Goal: Task Accomplishment & Management: Use online tool/utility

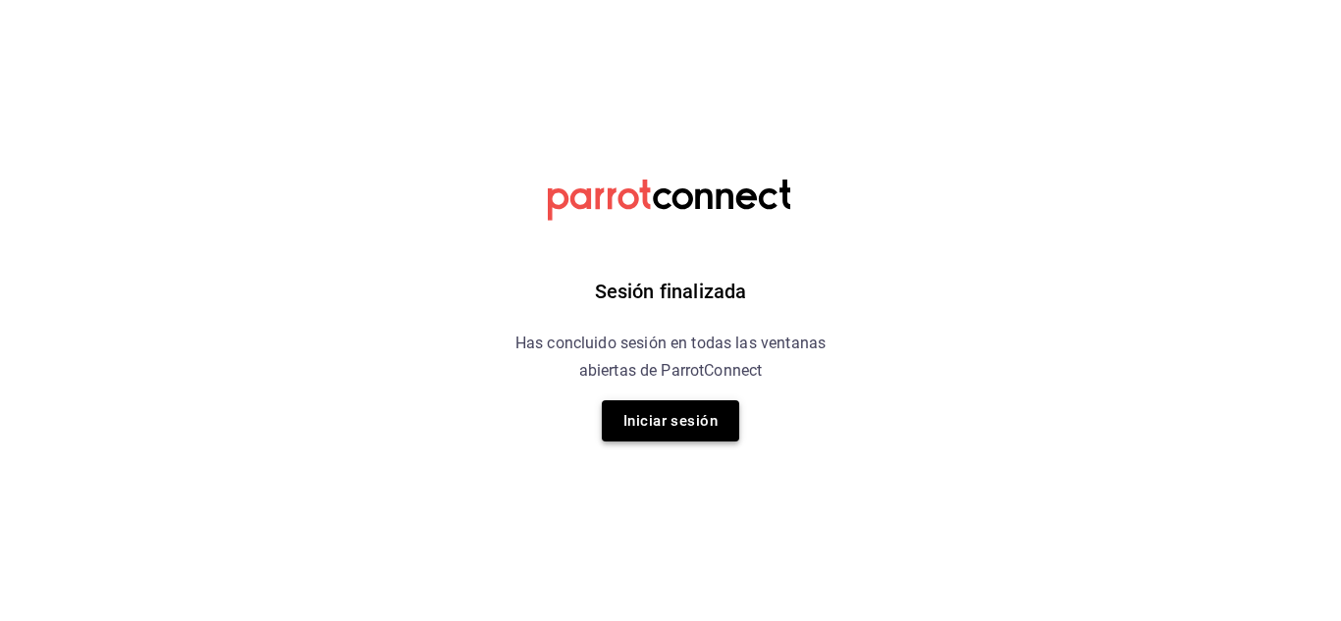
click at [652, 426] on button "Iniciar sesión" at bounding box center [670, 421] width 137 height 41
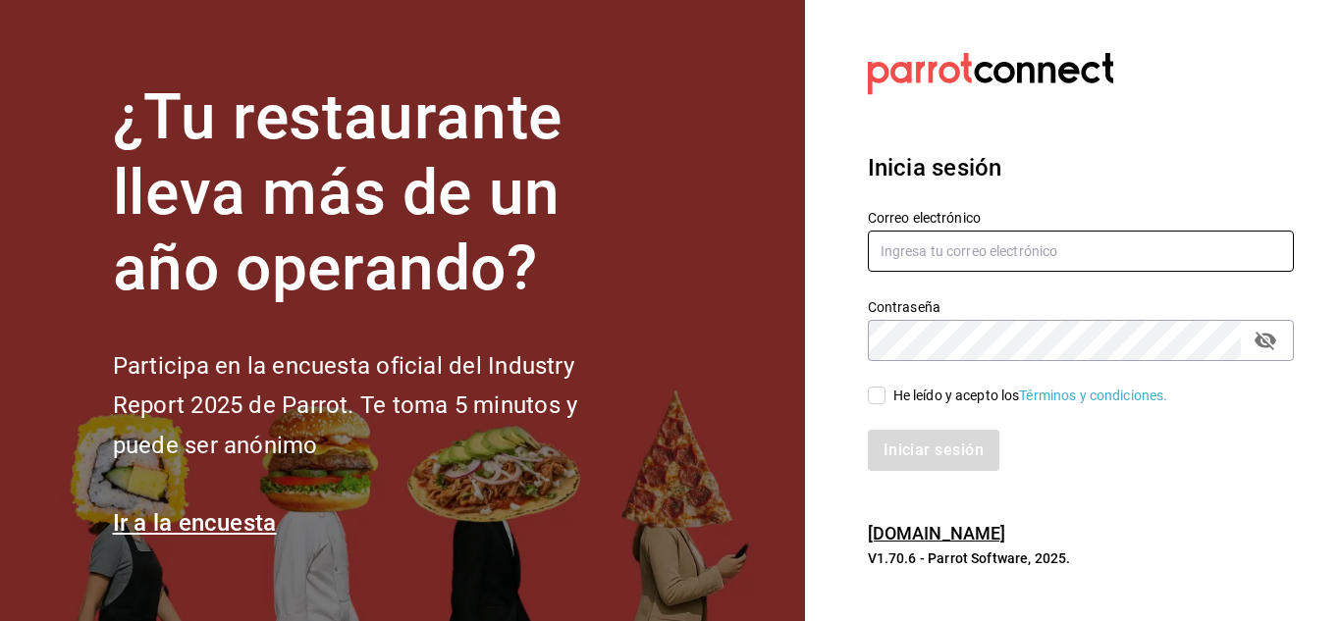
type input "esteban.santos@grupocosteno.com"
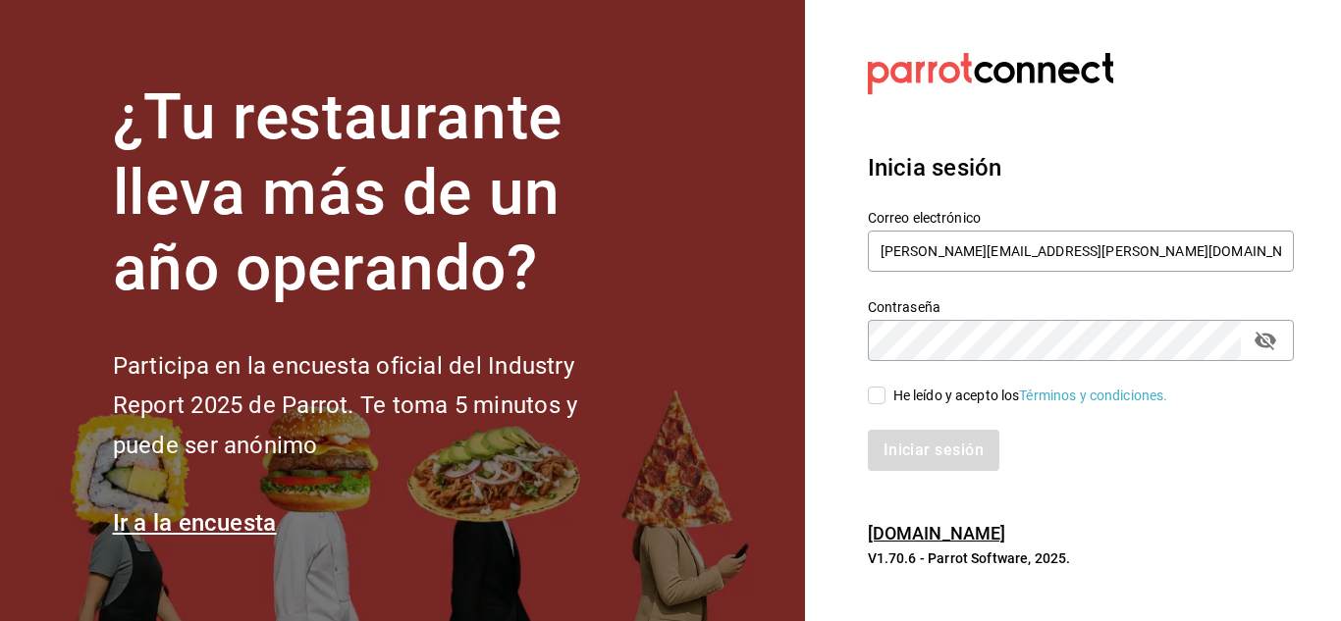
click at [873, 406] on div "Iniciar sesión" at bounding box center [1069, 438] width 450 height 65
click at [875, 400] on input "He leído y acepto los Términos y condiciones." at bounding box center [877, 396] width 18 height 18
checkbox input "true"
click at [909, 444] on button "Iniciar sesión" at bounding box center [935, 450] width 134 height 41
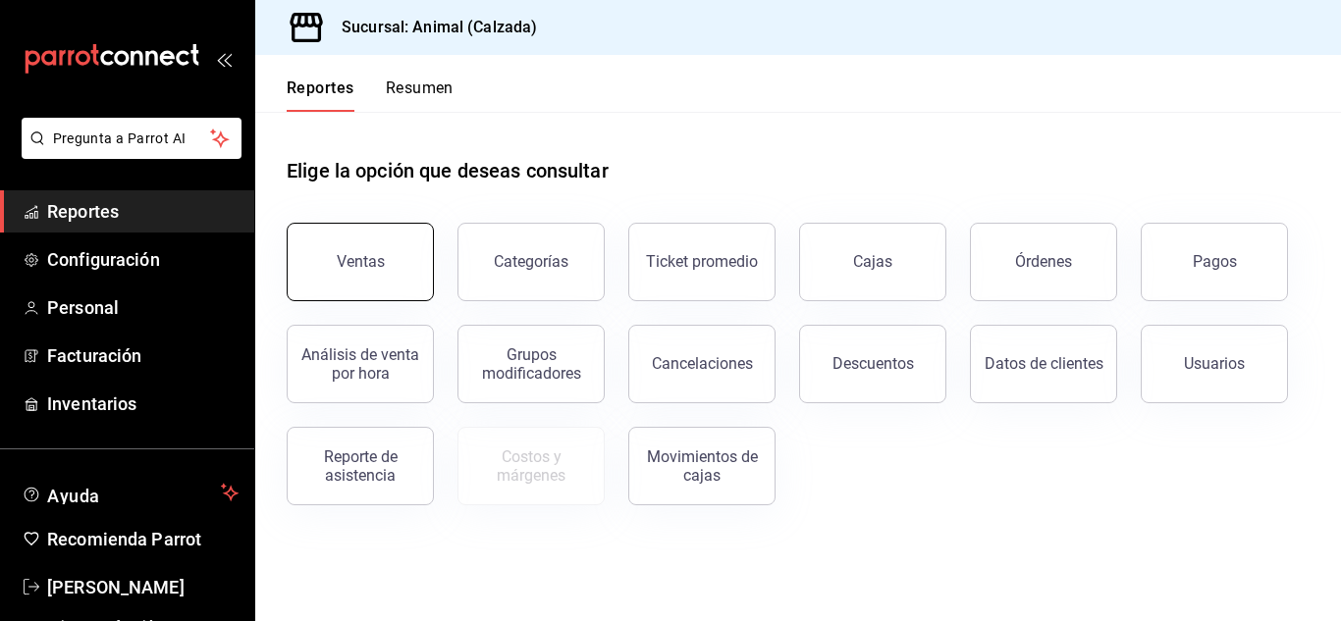
click at [407, 259] on button "Ventas" at bounding box center [360, 262] width 147 height 79
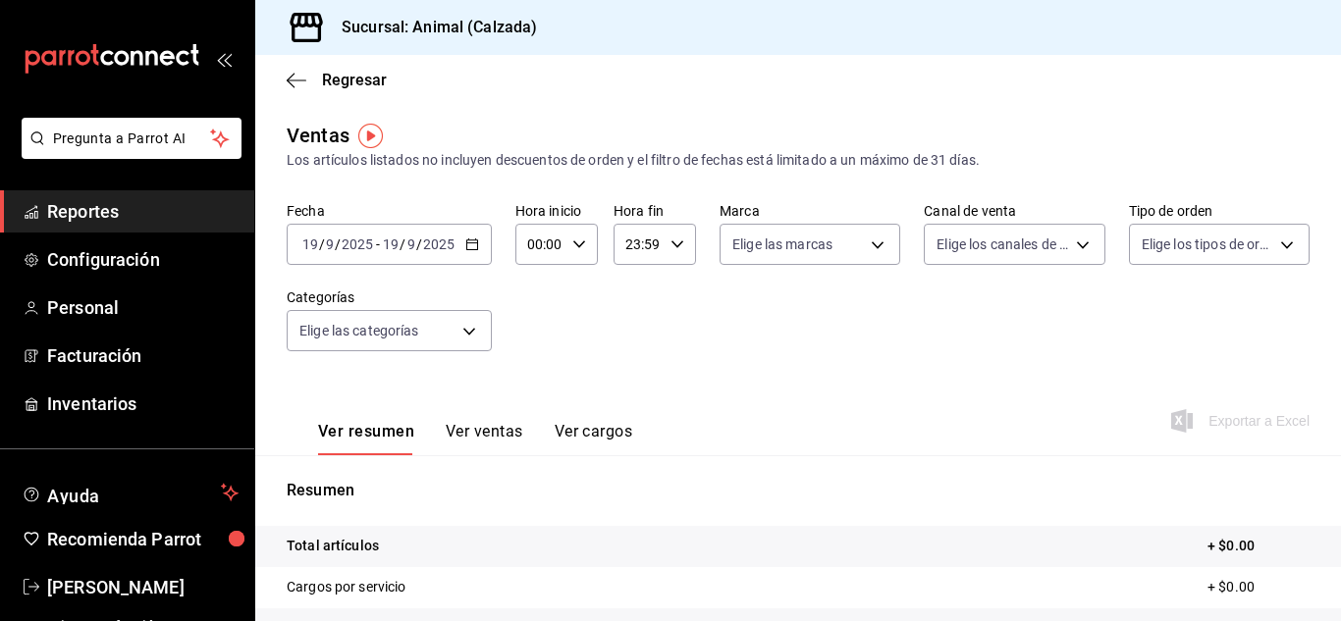
click at [472, 251] on div "[DATE] [DATE] - [DATE] [DATE]" at bounding box center [389, 244] width 205 height 41
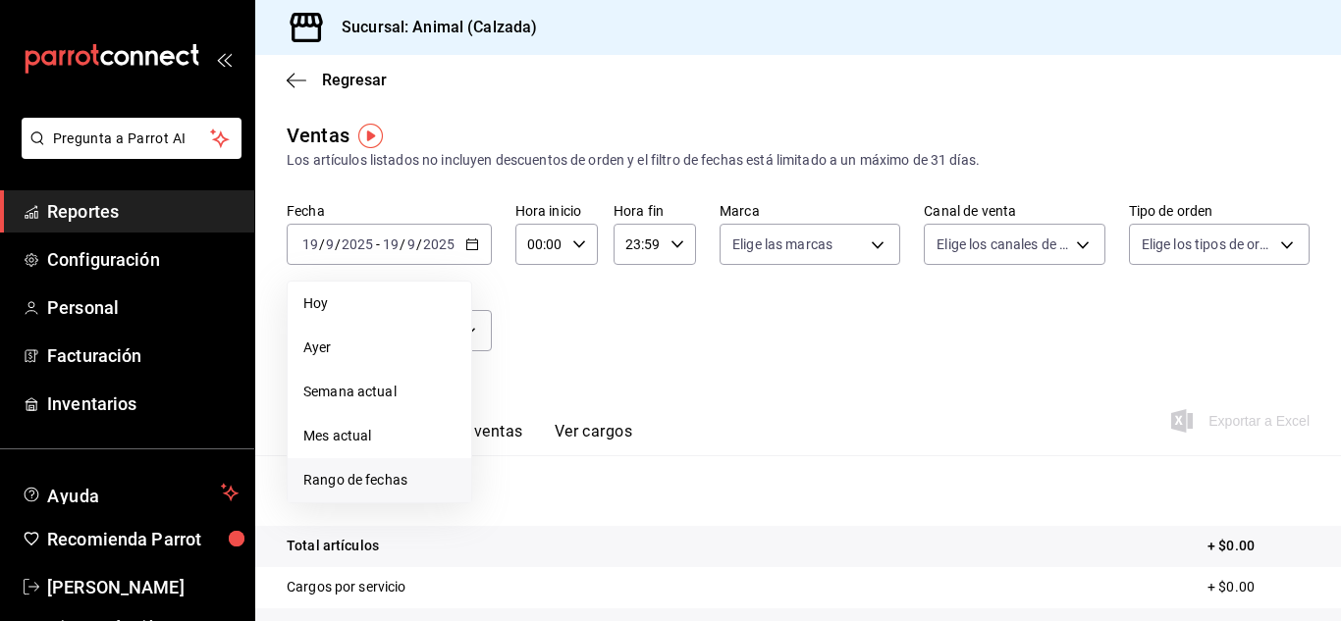
click at [377, 476] on span "Rango de fechas" at bounding box center [379, 480] width 152 height 21
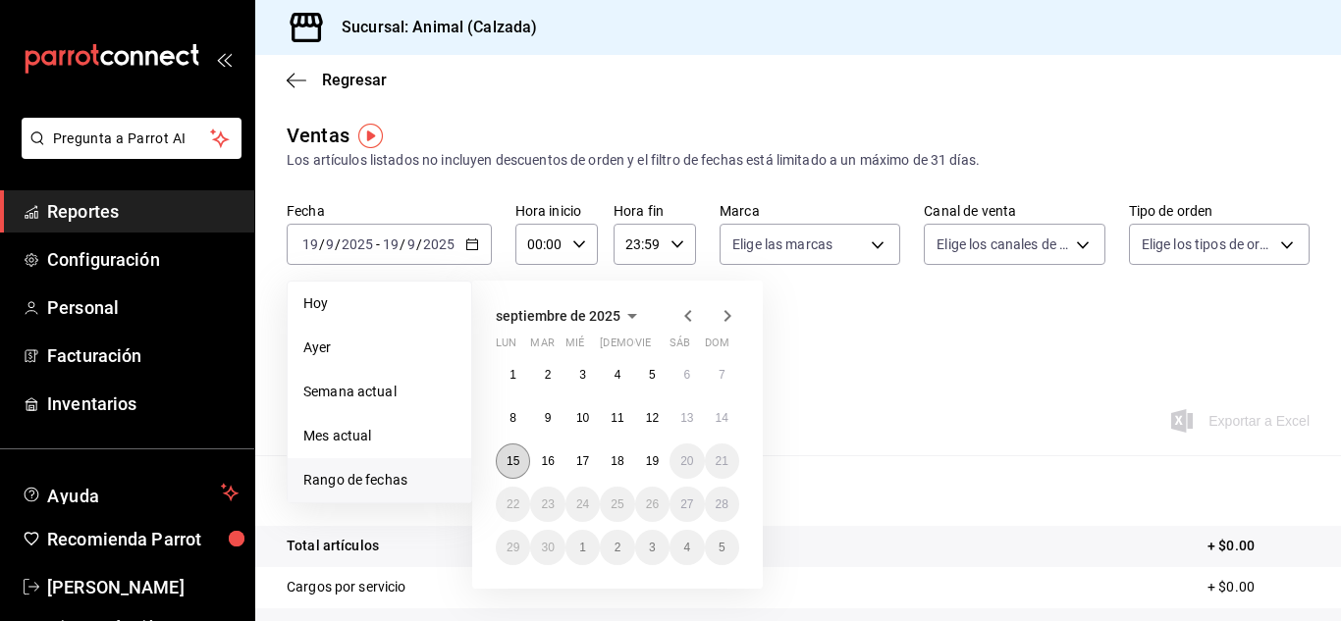
click at [518, 464] on abbr "15" at bounding box center [513, 462] width 13 height 14
click at [648, 462] on abbr "19" at bounding box center [652, 462] width 13 height 14
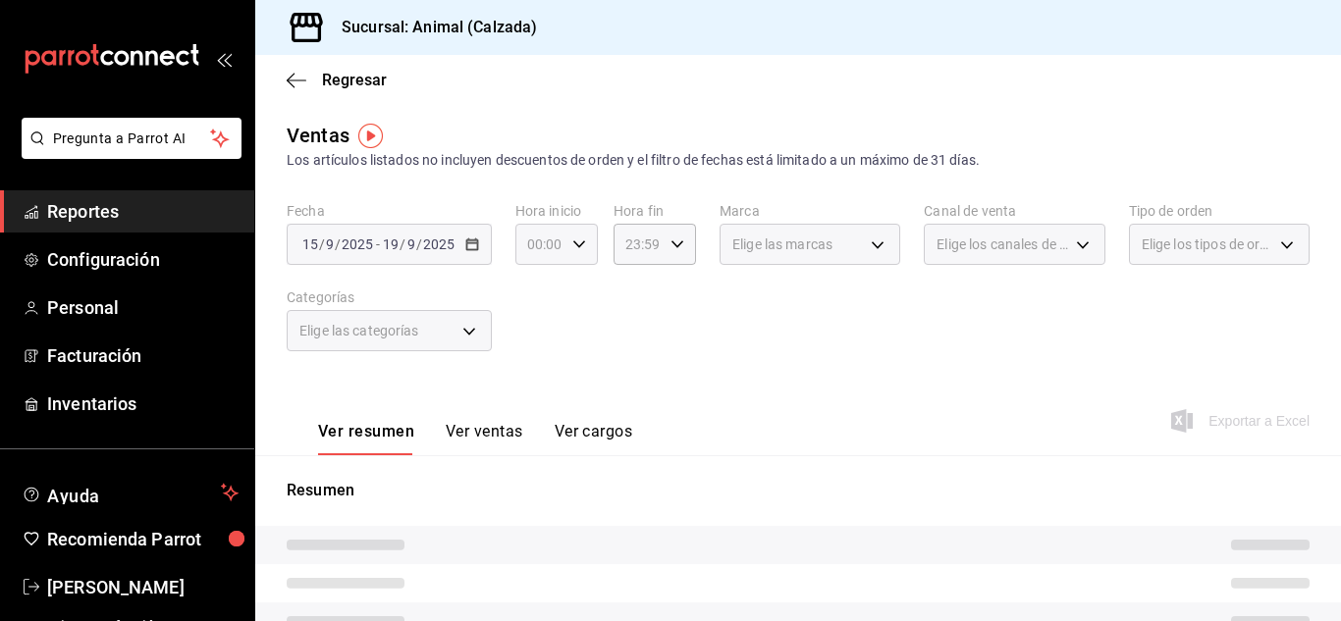
click at [579, 241] on icon "button" at bounding box center [579, 245] width 14 height 14
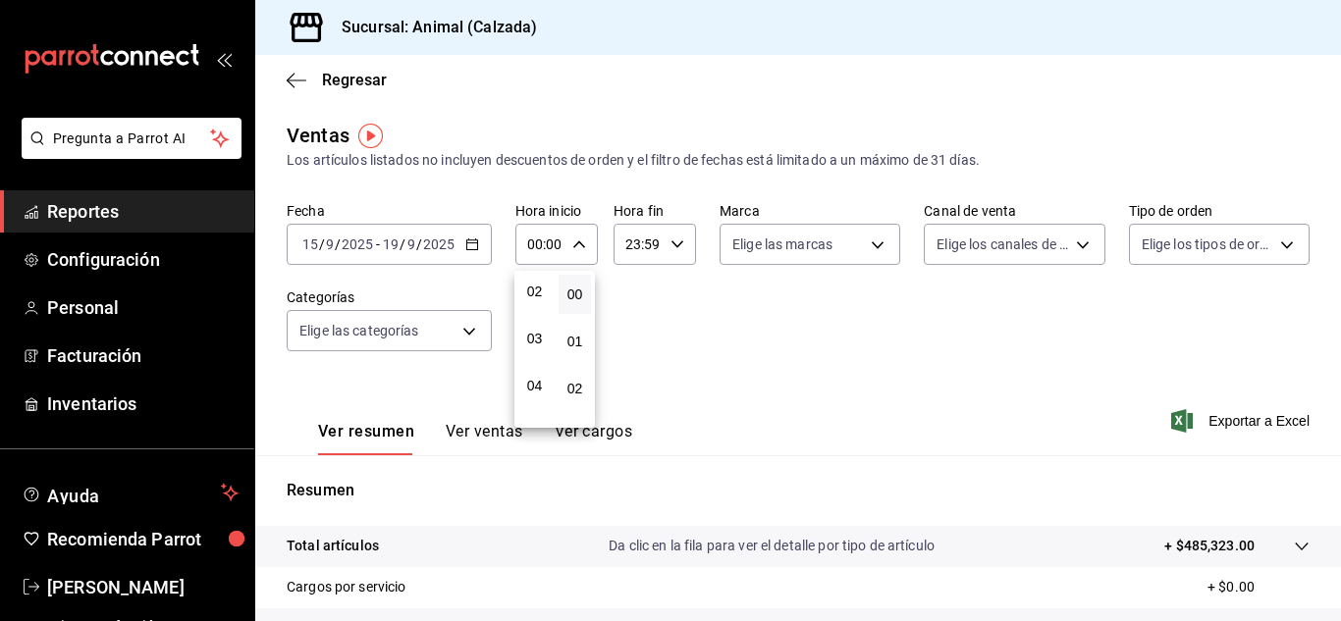
scroll to position [197, 0]
click at [535, 330] on span "05" at bounding box center [534, 333] width 9 height 16
type input "05:00"
click at [670, 250] on div at bounding box center [670, 310] width 1341 height 621
click at [671, 246] on icon "button" at bounding box center [678, 245] width 14 height 14
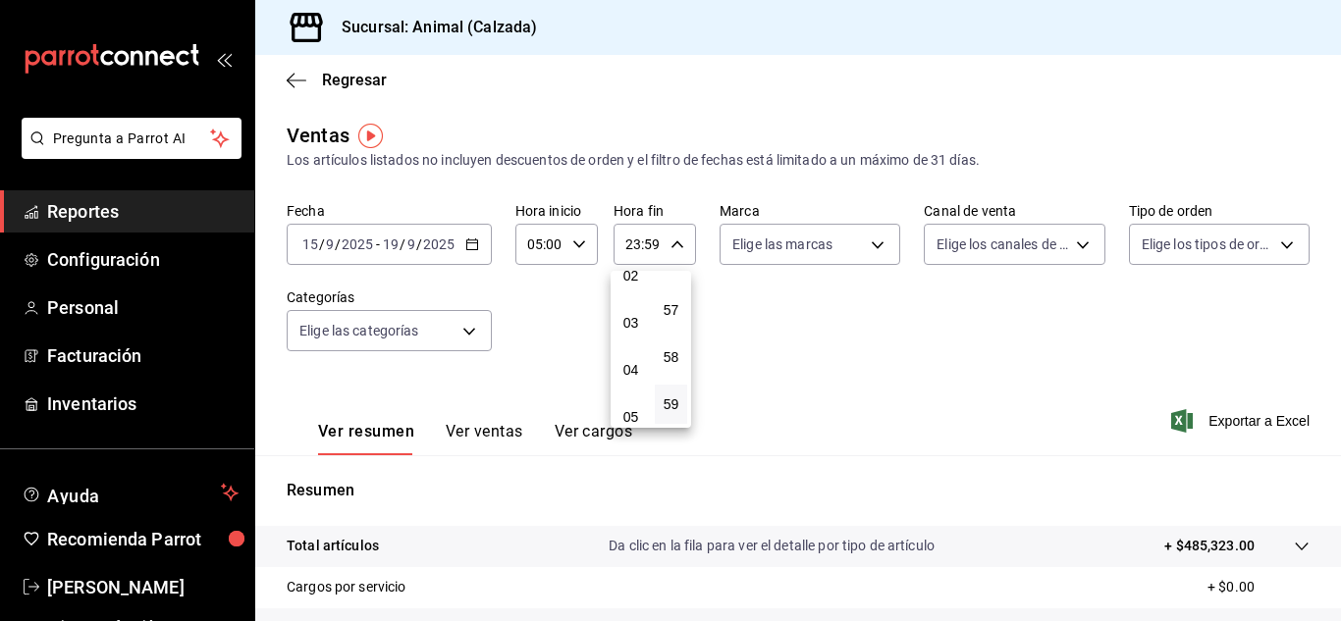
scroll to position [115, 0]
click at [626, 410] on span "05" at bounding box center [630, 415] width 9 height 16
click at [673, 283] on button "00" at bounding box center [671, 294] width 32 height 39
type input "05:00"
click at [864, 247] on div at bounding box center [670, 310] width 1341 height 621
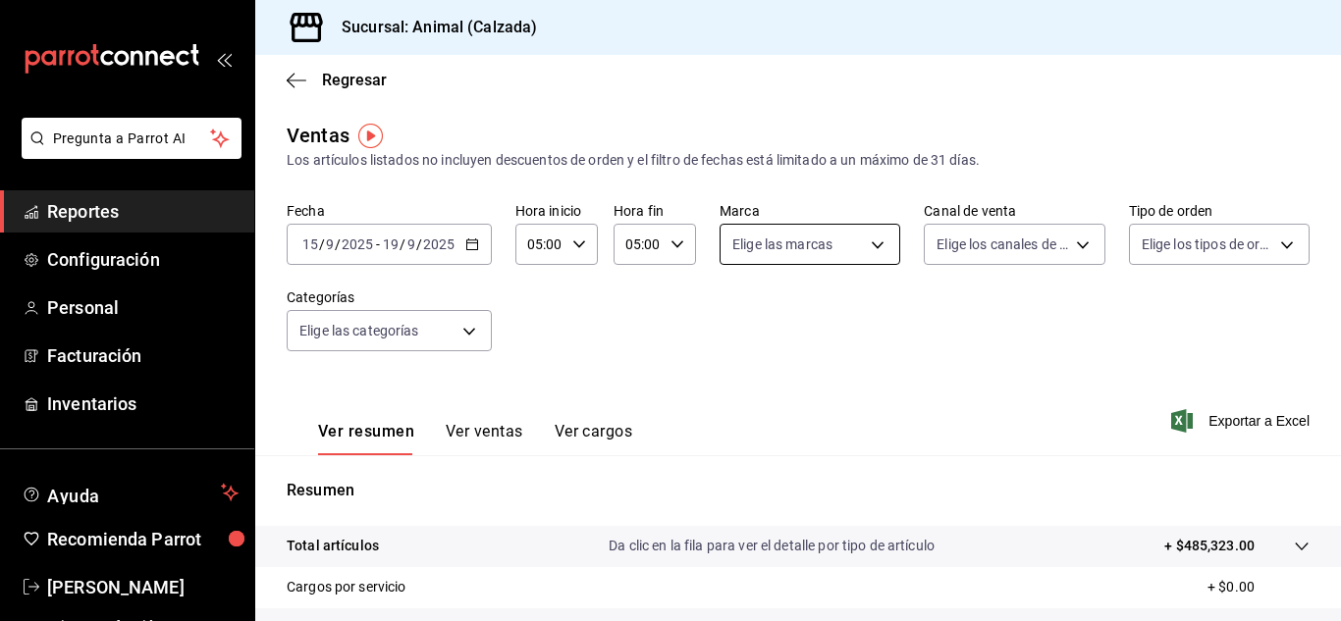
click at [866, 244] on body "Pregunta a Parrot AI Reportes Configuración Personal Facturación Inventarios Ay…" at bounding box center [670, 310] width 1341 height 621
click at [823, 313] on span "Ver todas" at bounding box center [799, 320] width 60 height 21
type input "e26472f3-9262-489d-bcba-4c6b034529c7"
checkbox input "true"
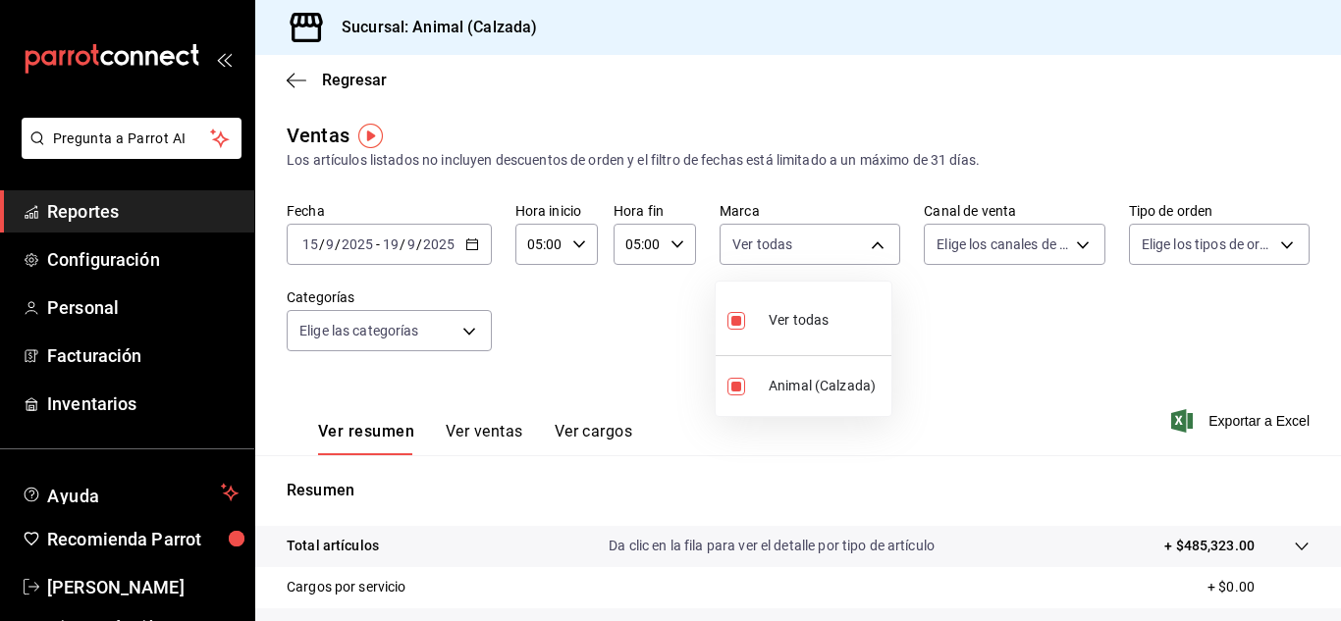
click at [1072, 243] on div at bounding box center [670, 310] width 1341 height 621
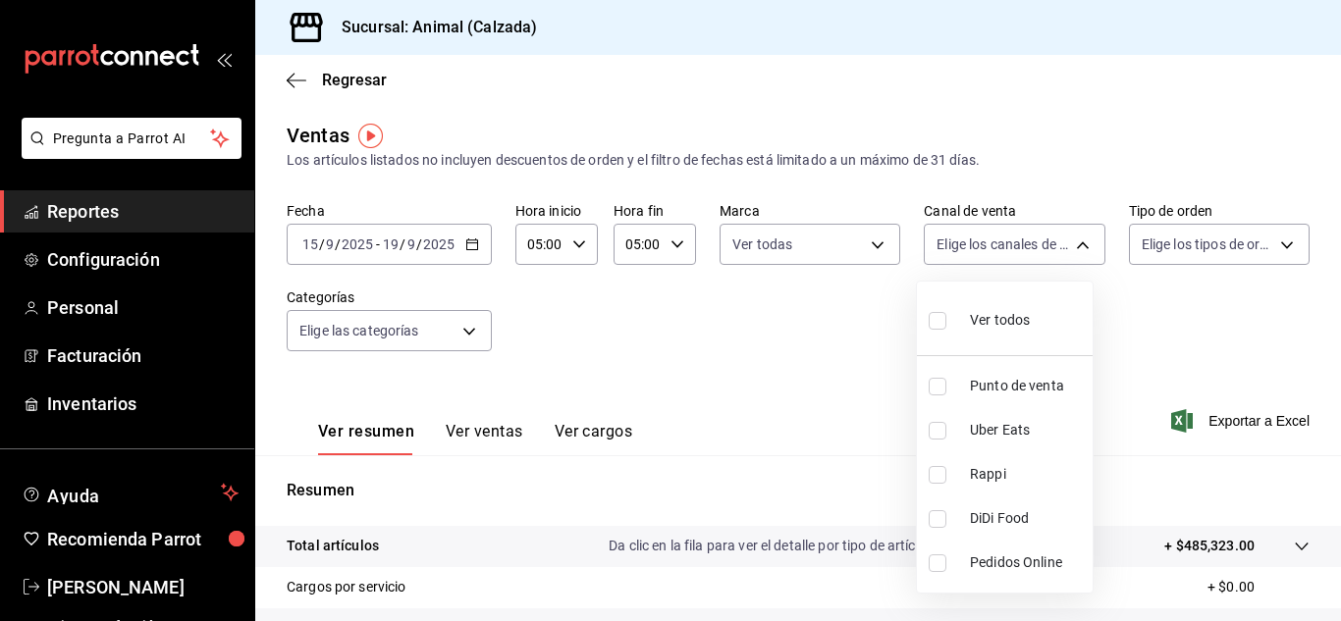
click at [1072, 243] on body "Pregunta a Parrot AI Reportes Configuración Personal Facturación Inventarios Ay…" at bounding box center [670, 310] width 1341 height 621
click at [1031, 300] on li "Ver todos" at bounding box center [1005, 319] width 176 height 58
type input "PARROT,UBER_EATS,RAPPI,DIDI_FOOD,ONLINE"
checkbox input "true"
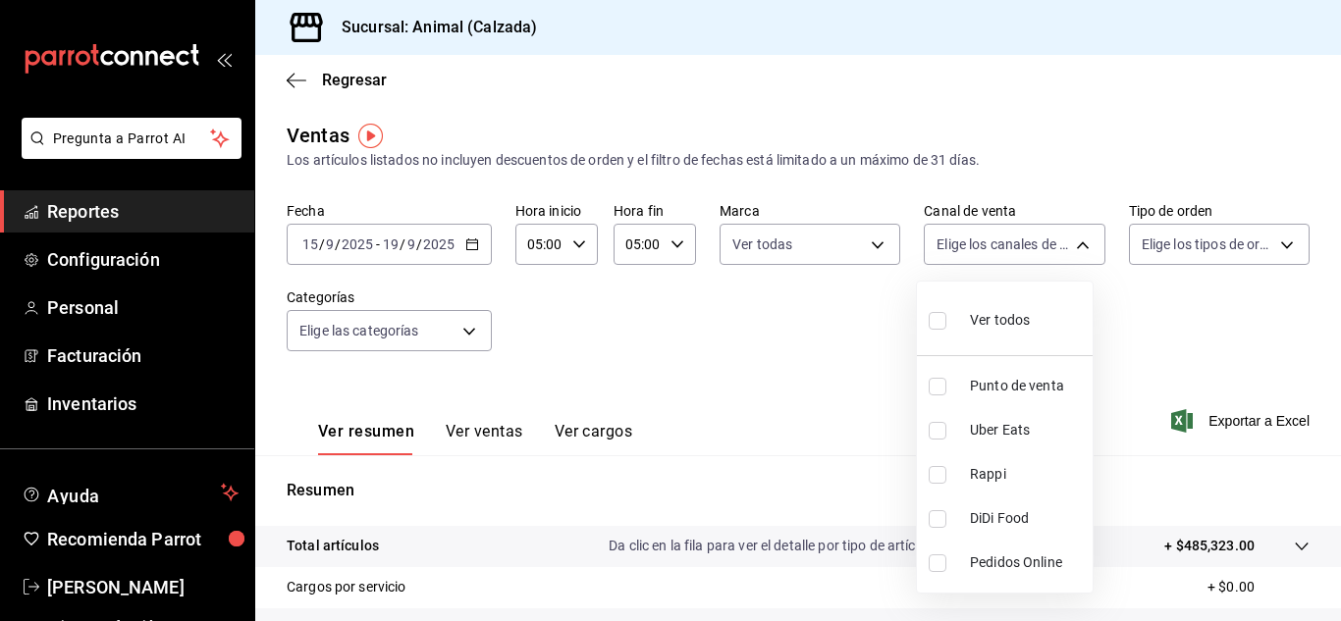
checkbox input "true"
click at [1268, 250] on div at bounding box center [670, 310] width 1341 height 621
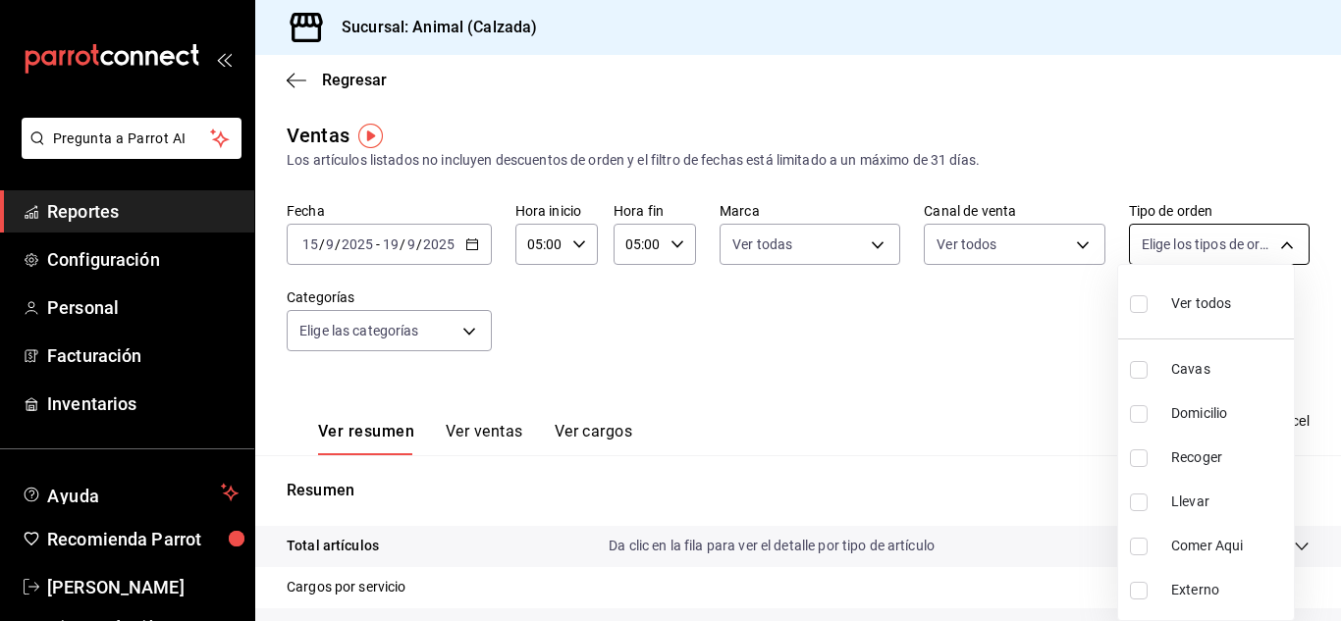
click at [1275, 247] on body "Pregunta a Parrot AI Reportes Configuración Personal Facturación Inventarios Ay…" at bounding box center [670, 310] width 1341 height 621
click at [1221, 296] on span "Ver todos" at bounding box center [1201, 304] width 60 height 21
type input "588630d3-b511-4bba-a729-32472510037f,54b7ae00-ca47-4ec1-b7ff-55842c0a2b62,92293…"
checkbox input "true"
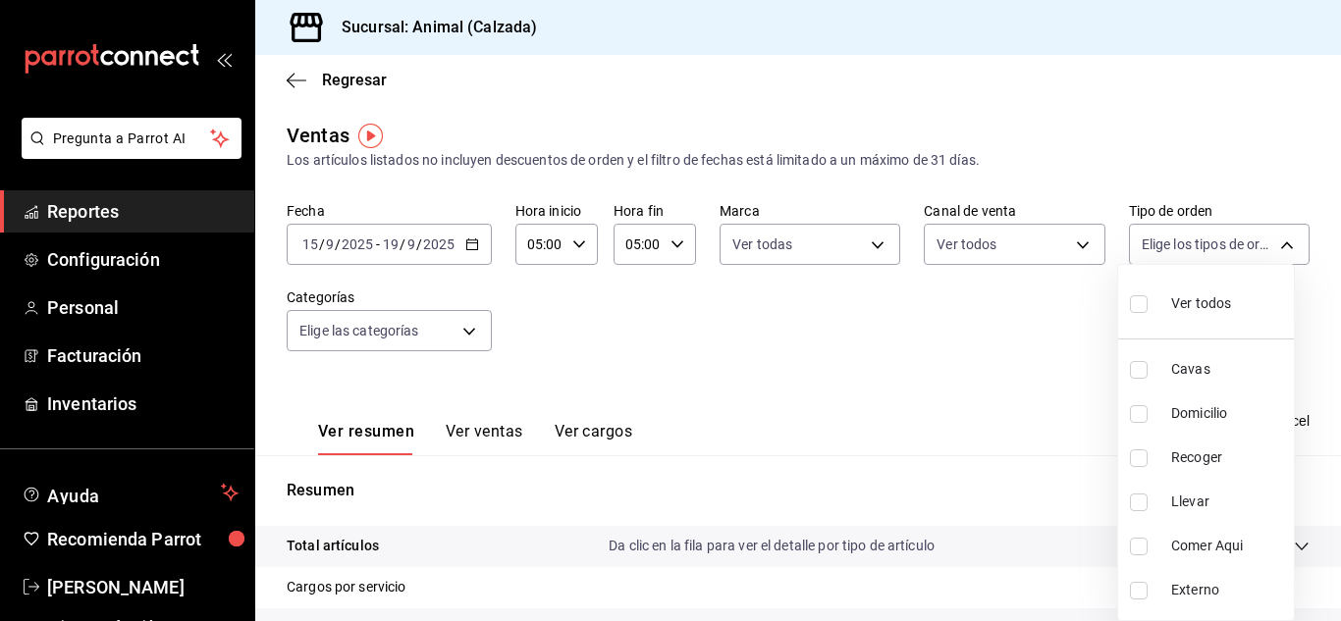
checkbox input "true"
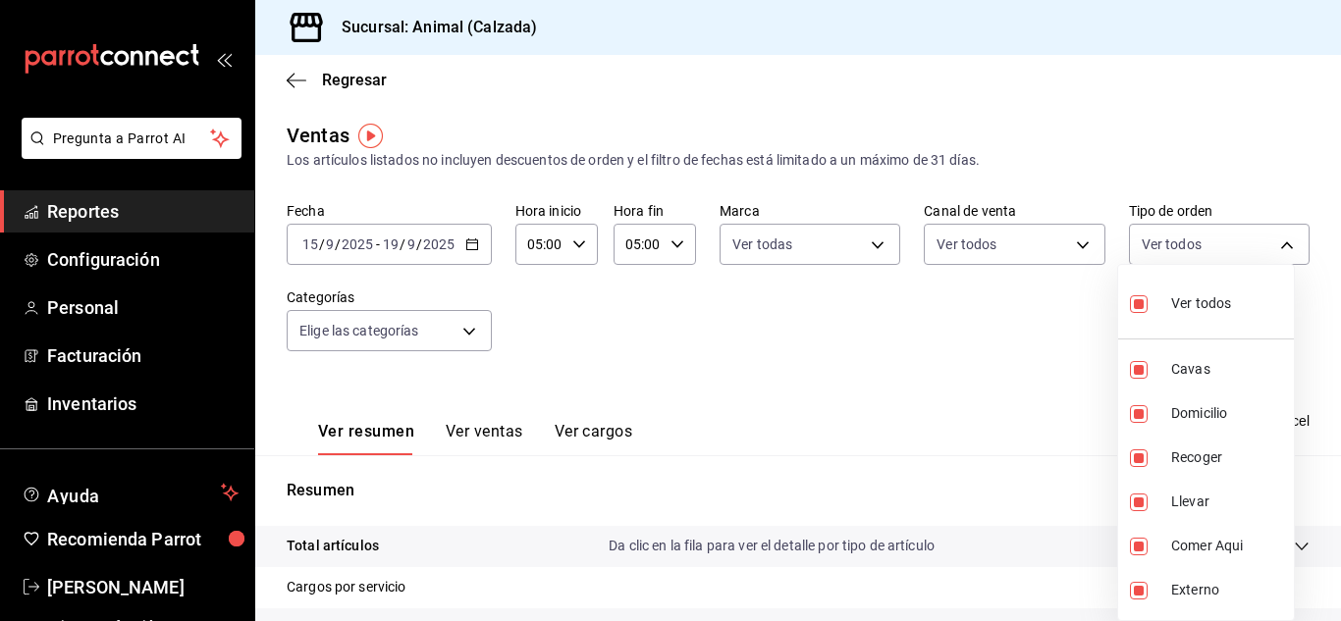
click at [473, 334] on div at bounding box center [670, 310] width 1341 height 621
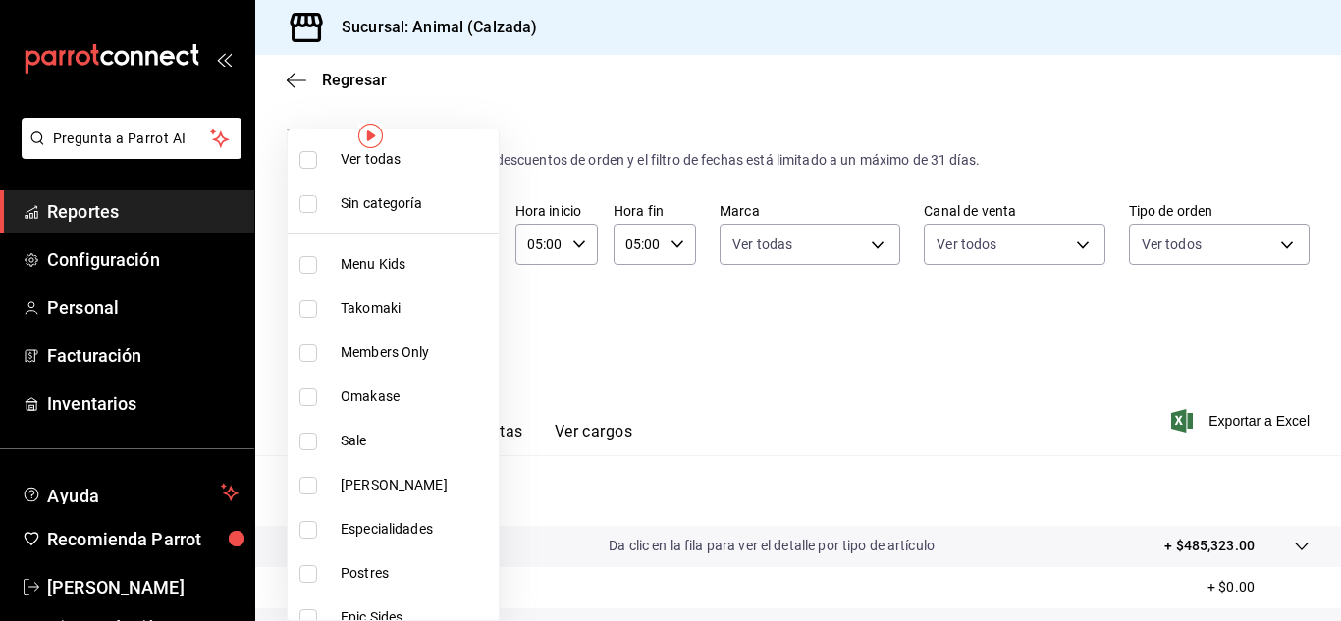
click at [468, 332] on body "Pregunta a Parrot AI Reportes Configuración Personal Facturación Inventarios Ay…" at bounding box center [670, 310] width 1341 height 621
click at [426, 167] on span "Ver todas" at bounding box center [416, 159] width 150 height 21
type input "577524a9-a437-43f3-84d2-cf2e6968635f,5d35a5f4-3063-4397-a550-a8f4eca83956,9bcdf…"
checkbox input "true"
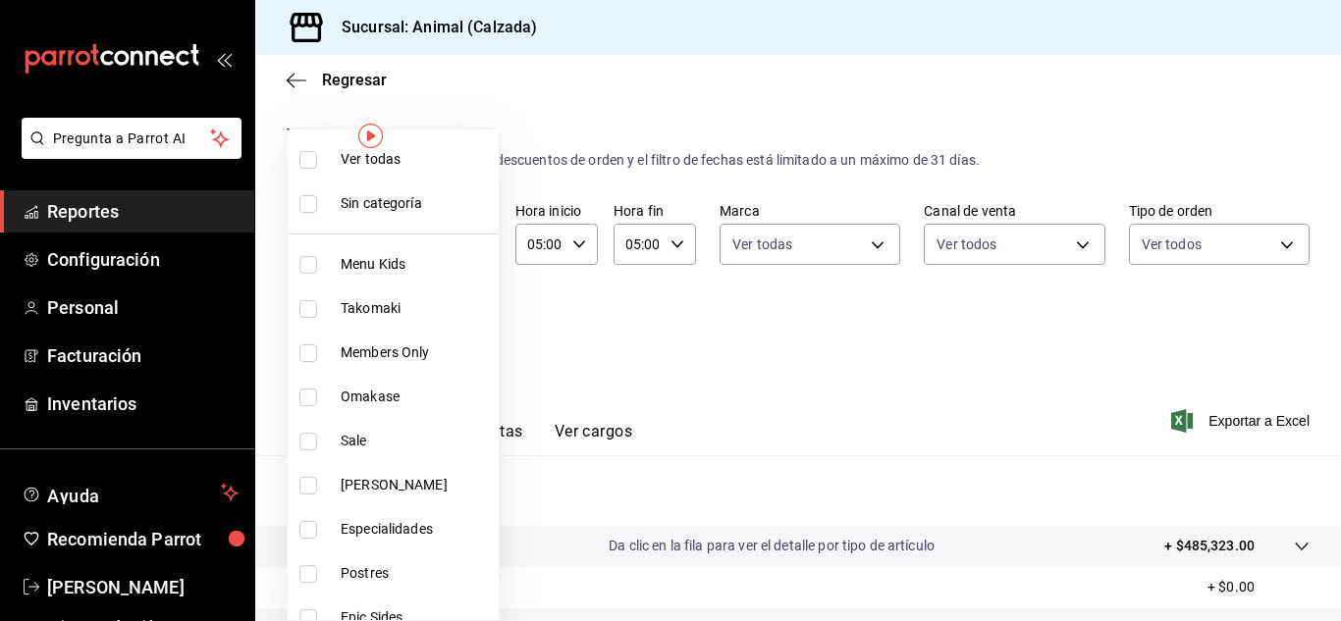
checkbox input "true"
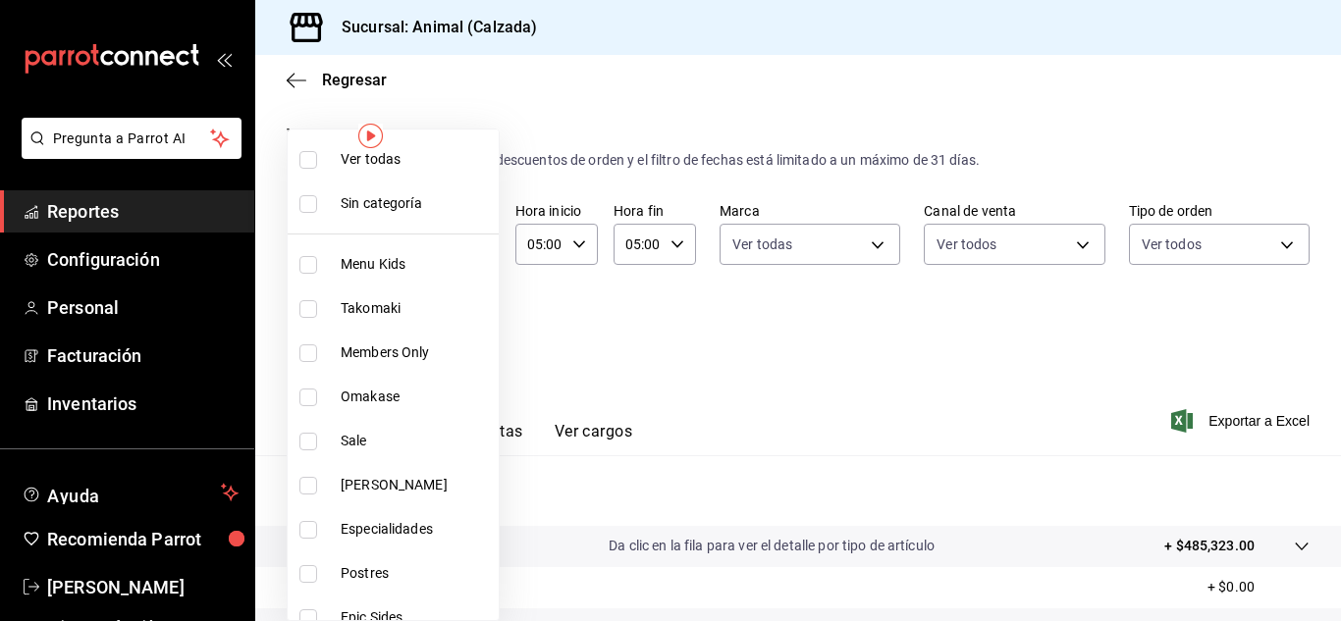
checkbox input "true"
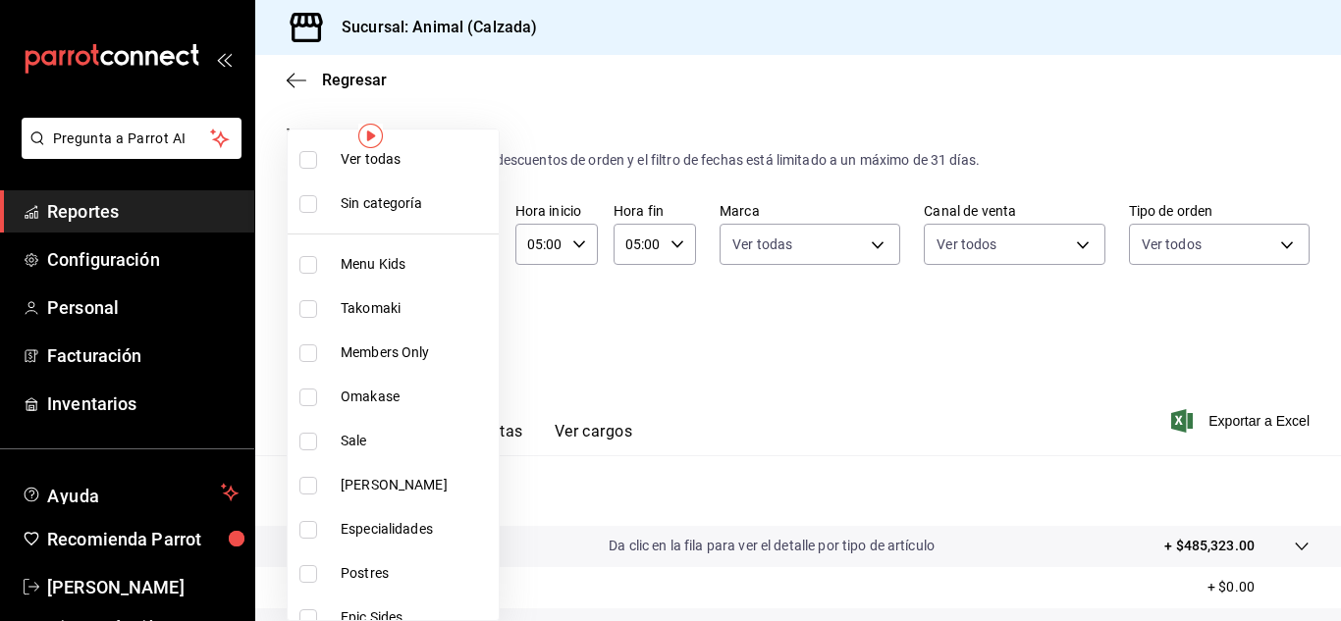
checkbox input "true"
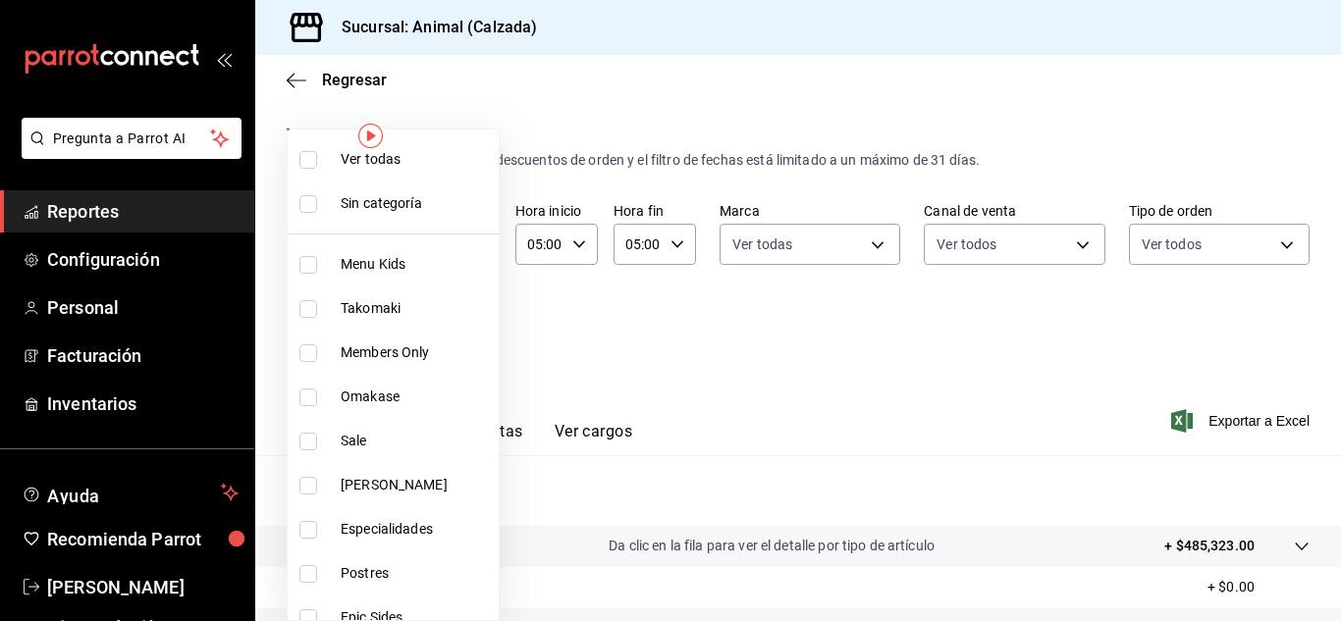
checkbox input "true"
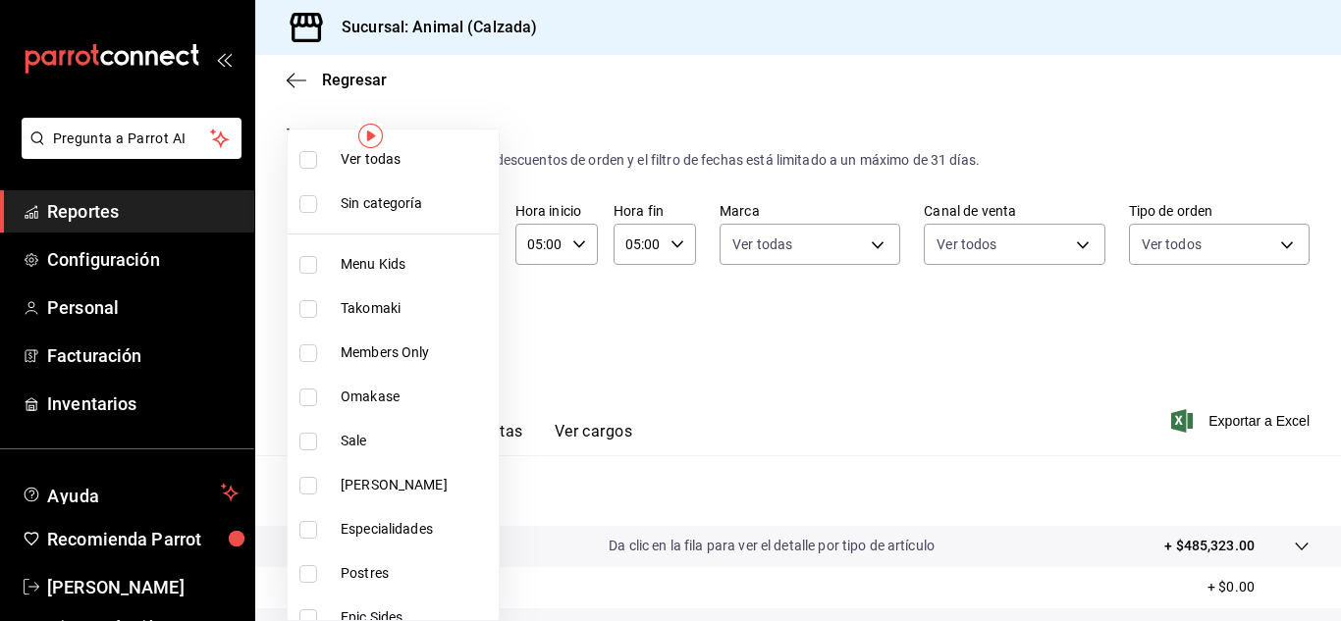
checkbox input "true"
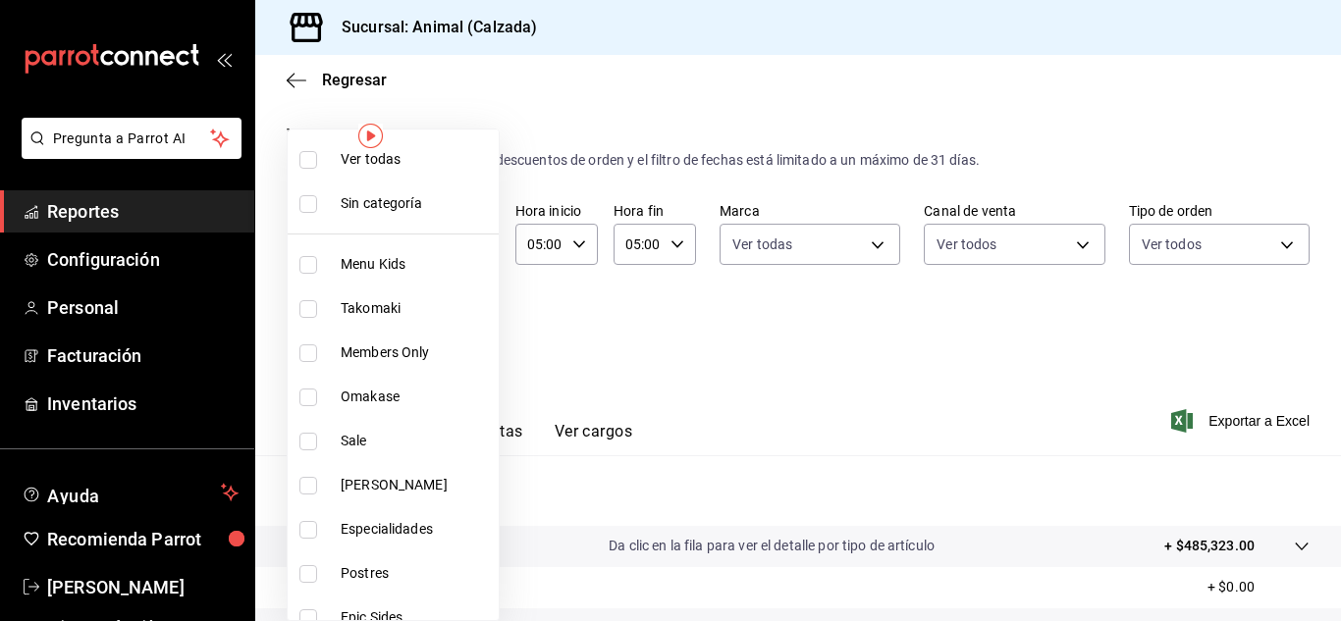
checkbox input "true"
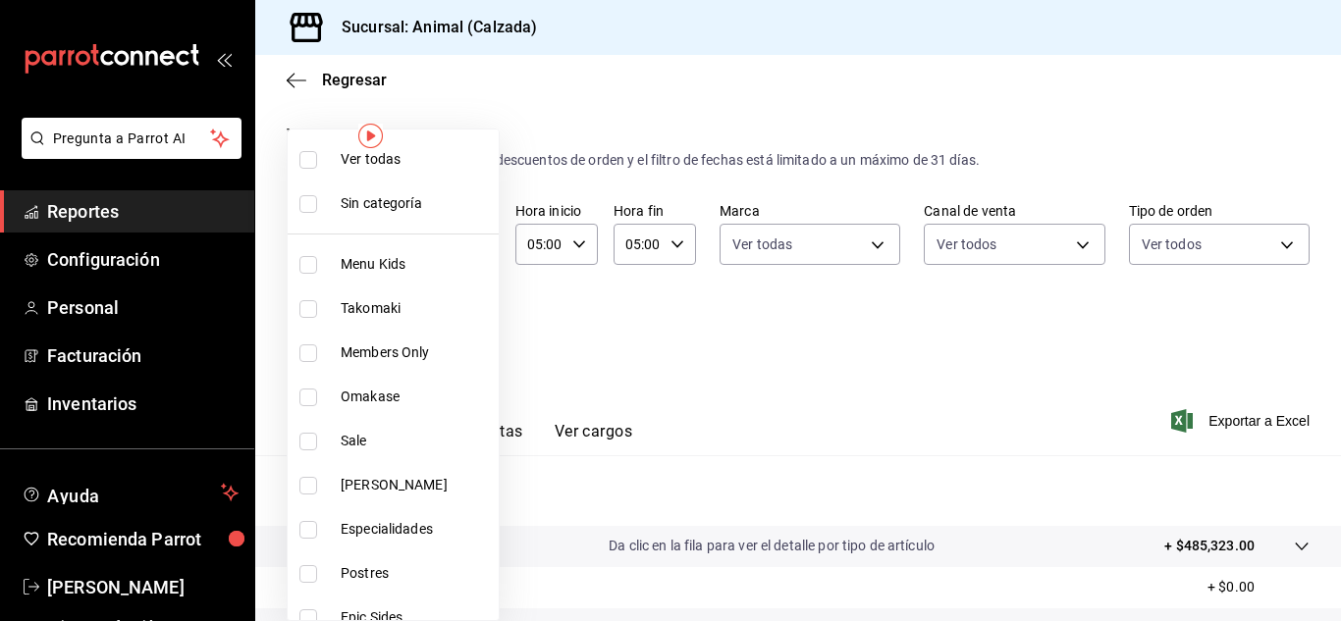
checkbox input "true"
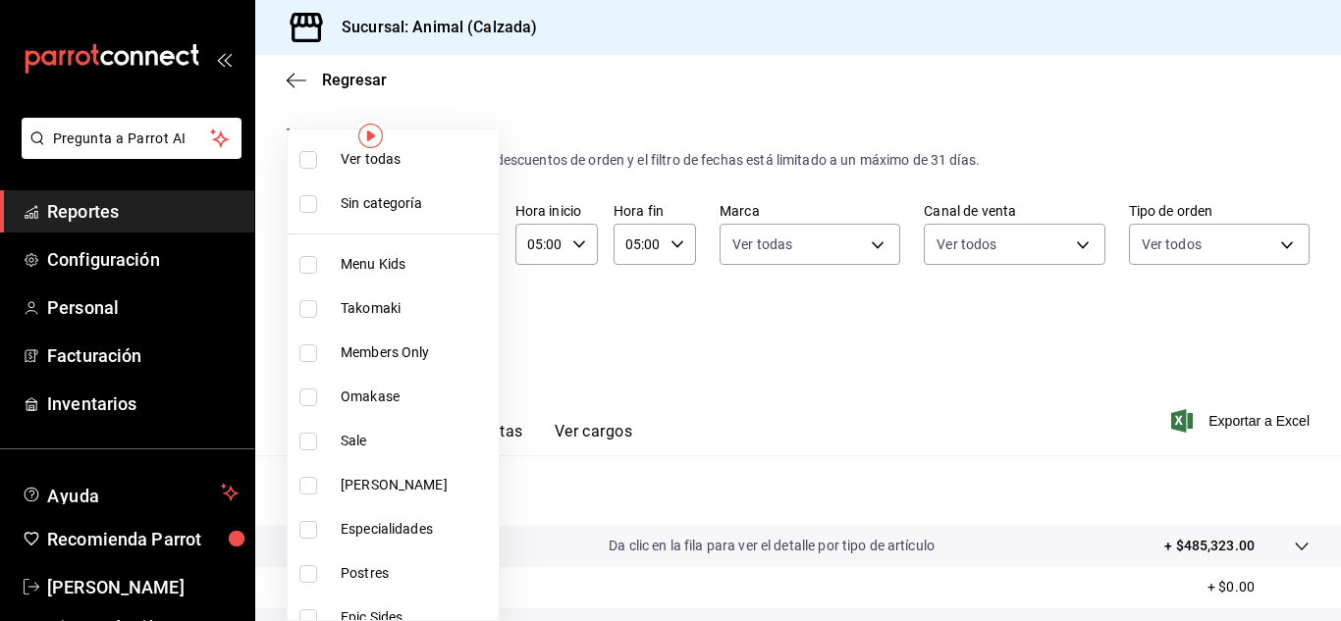
checkbox input "true"
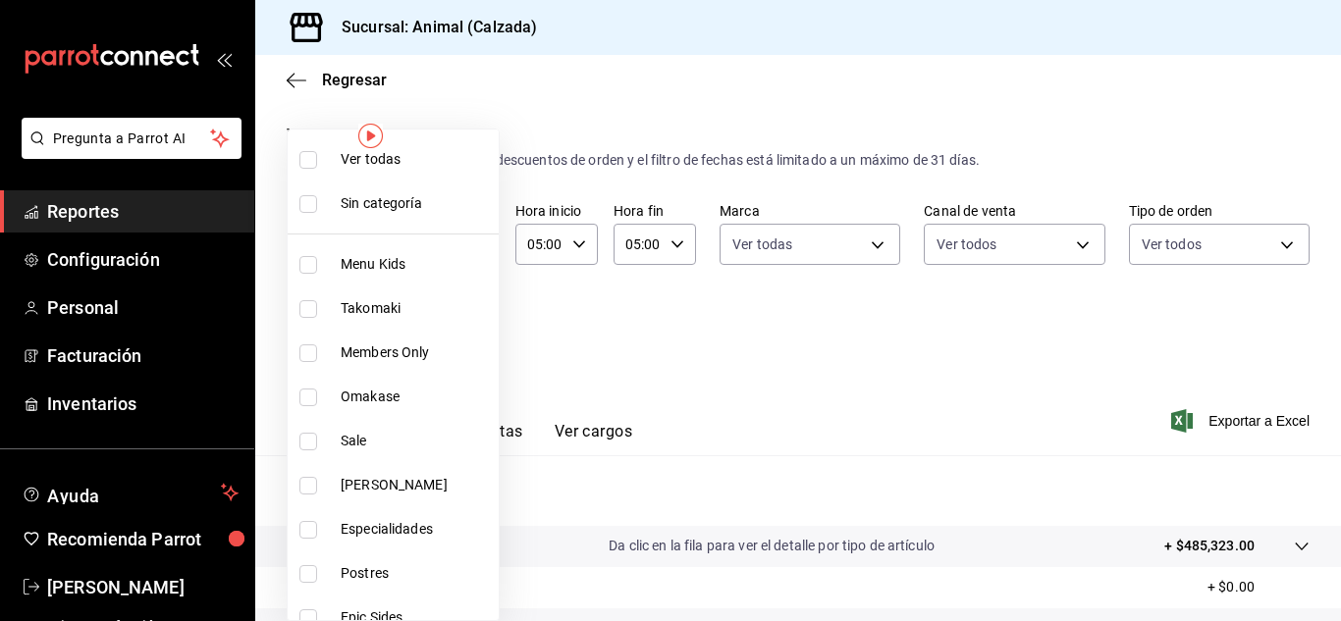
checkbox input "true"
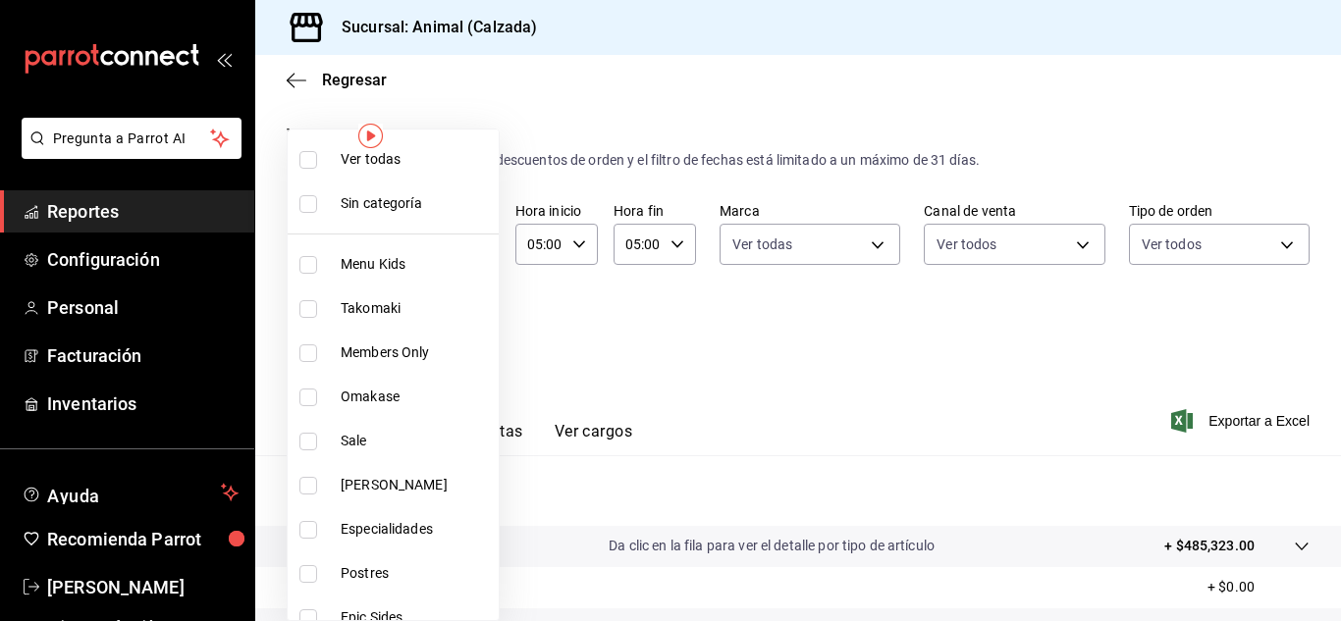
checkbox input "true"
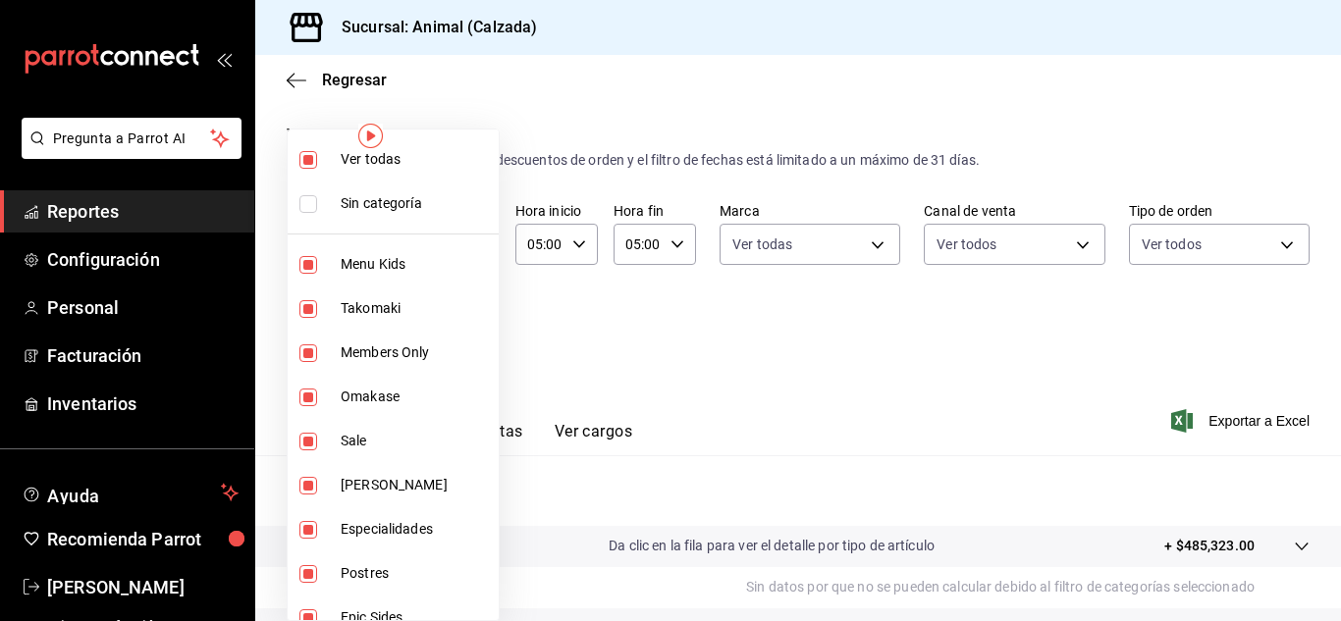
click at [740, 332] on div at bounding box center [670, 310] width 1341 height 621
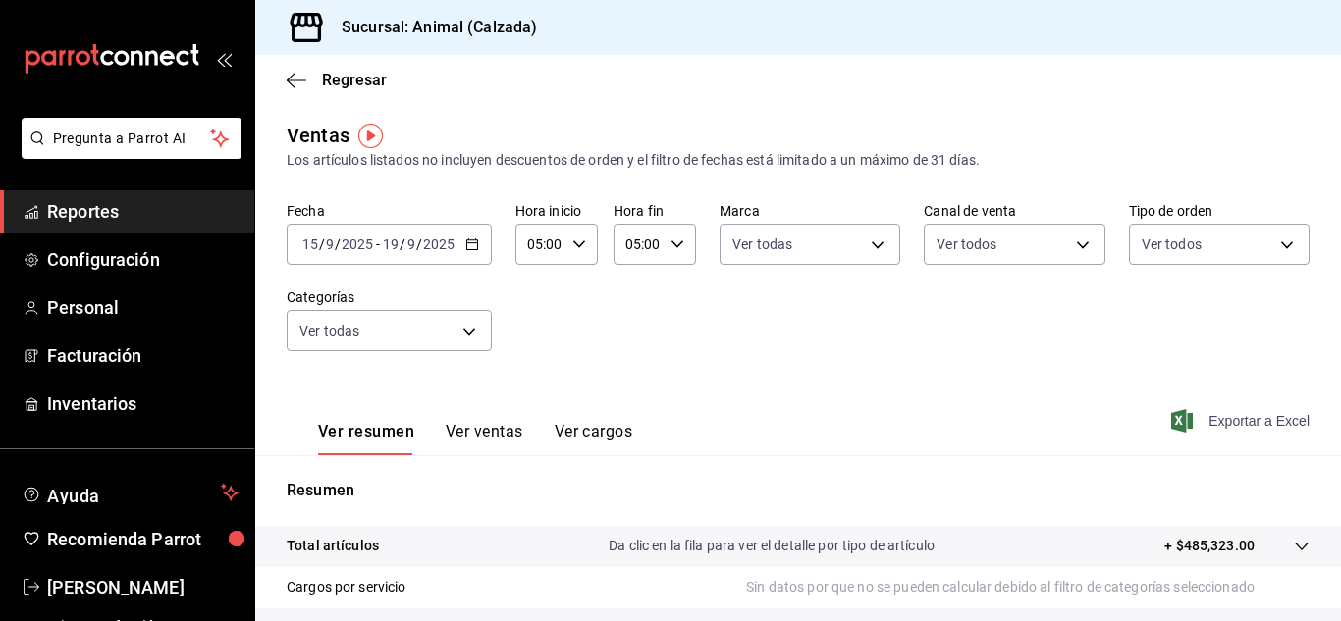
click at [1221, 420] on span "Exportar a Excel" at bounding box center [1242, 421] width 135 height 24
